Goal: Transaction & Acquisition: Purchase product/service

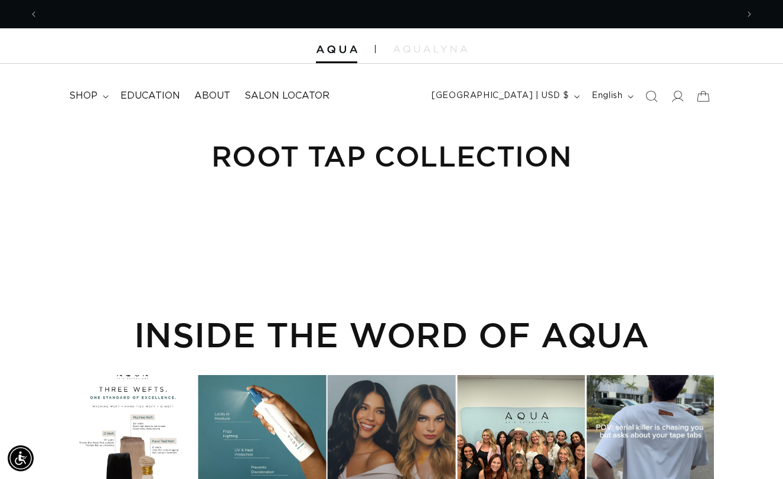
scroll to position [0, 700]
click at [89, 95] on span "shop" at bounding box center [83, 96] width 28 height 12
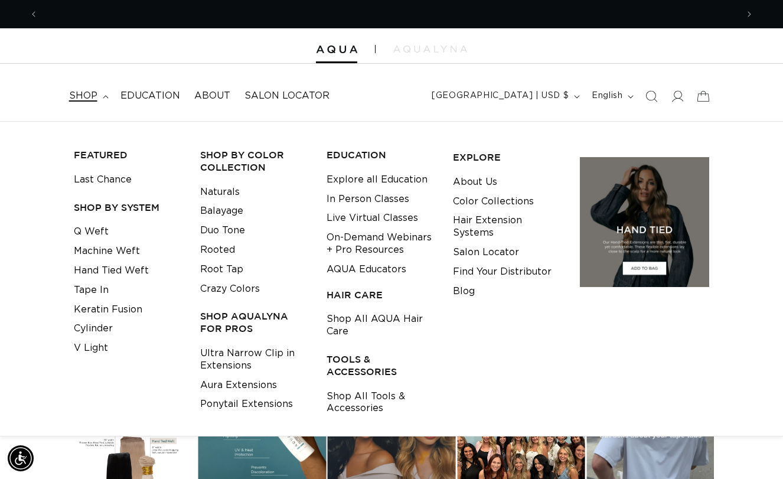
scroll to position [0, 1399]
click at [96, 231] on link "Q Weft" at bounding box center [91, 231] width 35 height 19
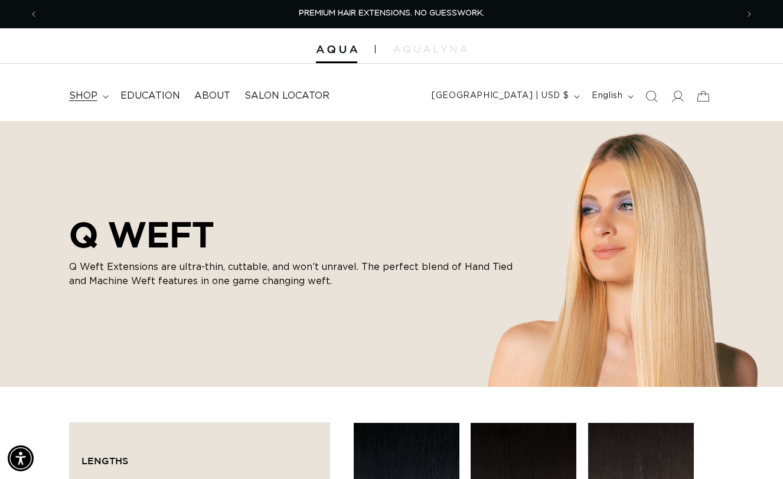
click at [103, 95] on icon at bounding box center [106, 97] width 6 height 4
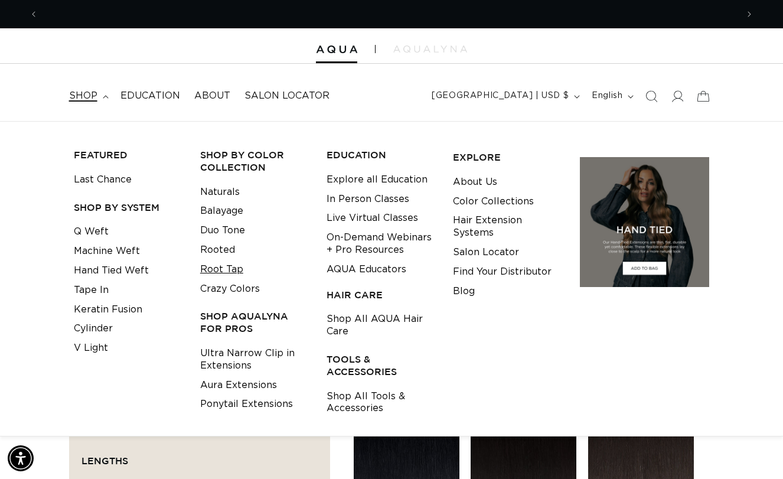
scroll to position [0, 700]
click at [221, 262] on link "Root Tap" at bounding box center [221, 269] width 43 height 19
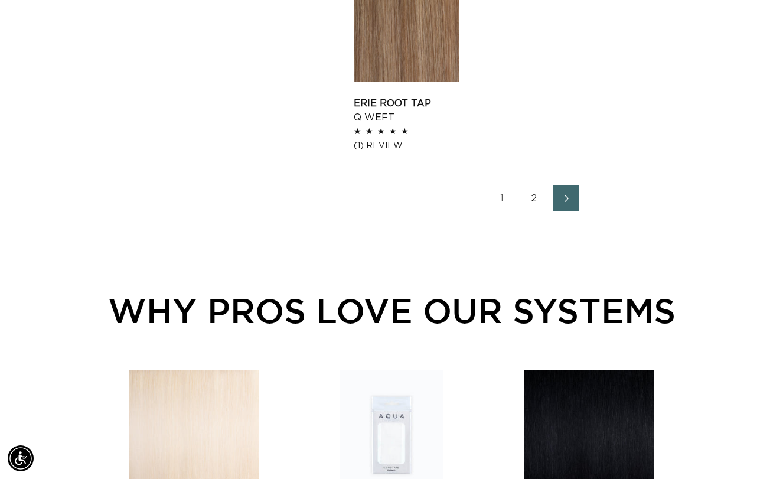
scroll to position [1653, 0]
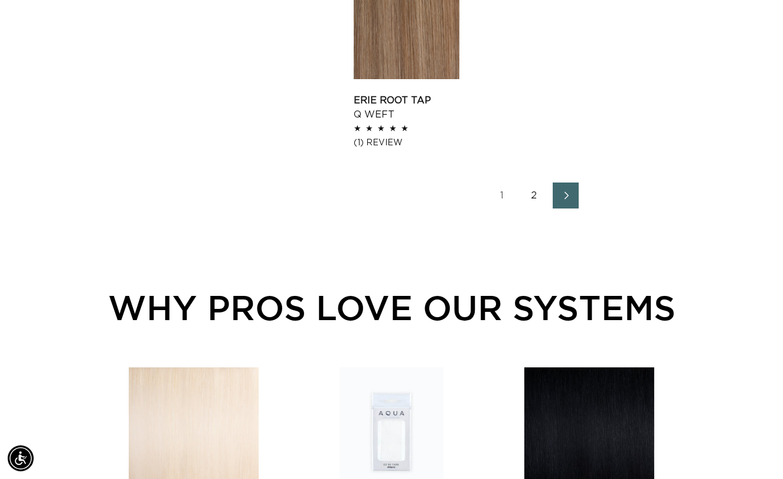
click at [572, 200] on icon "Next page" at bounding box center [566, 195] width 15 height 8
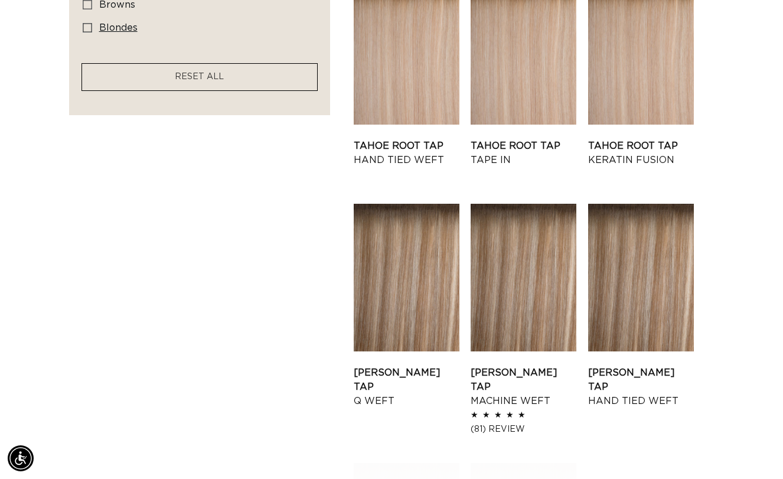
scroll to position [0, 1399]
click at [170, 178] on aside "Filter: Lengths (0) Lengths 18" 18" (25 products) 22" 22" (25 products) 24"" at bounding box center [199, 126] width 261 height 1234
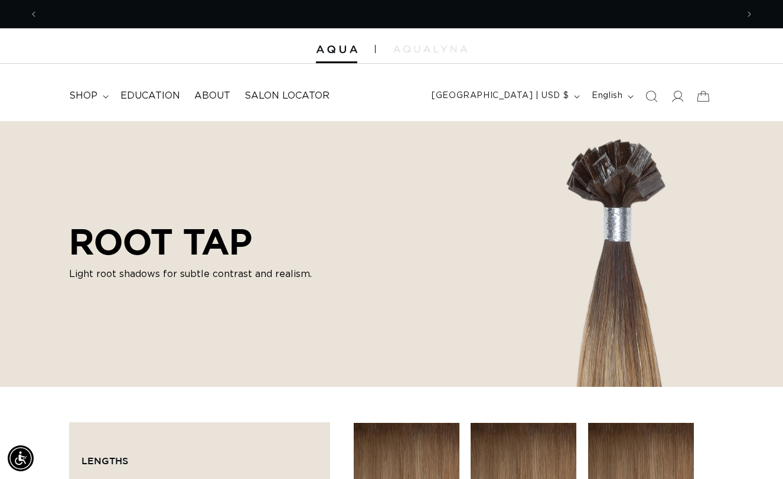
scroll to position [0, 0]
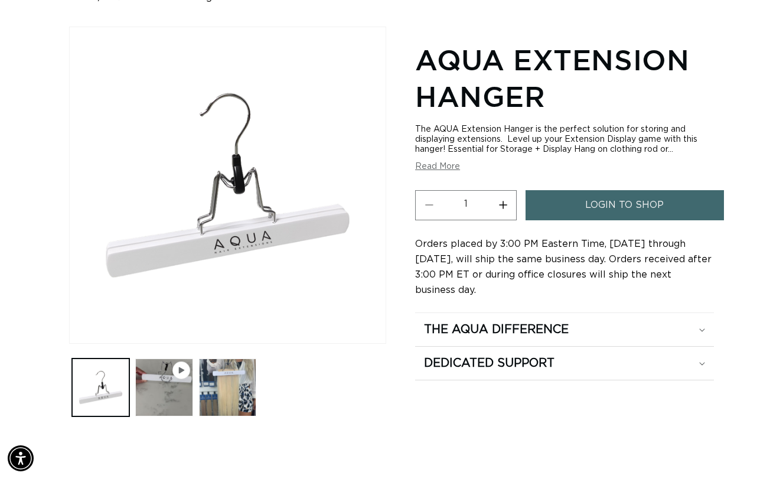
scroll to position [0, 700]
